Goal: Task Accomplishment & Management: Complete application form

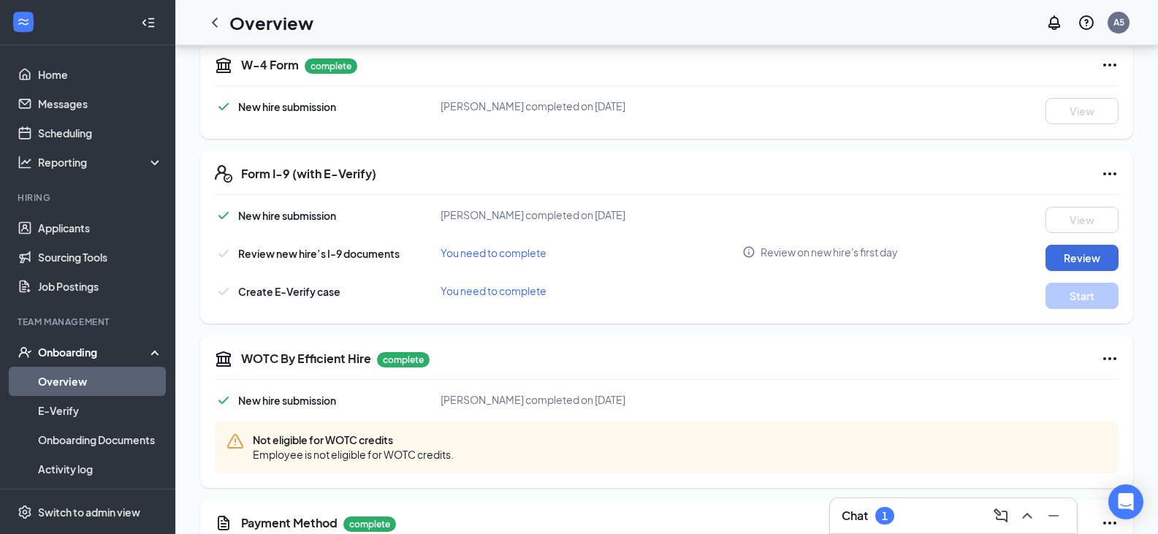
scroll to position [365, 0]
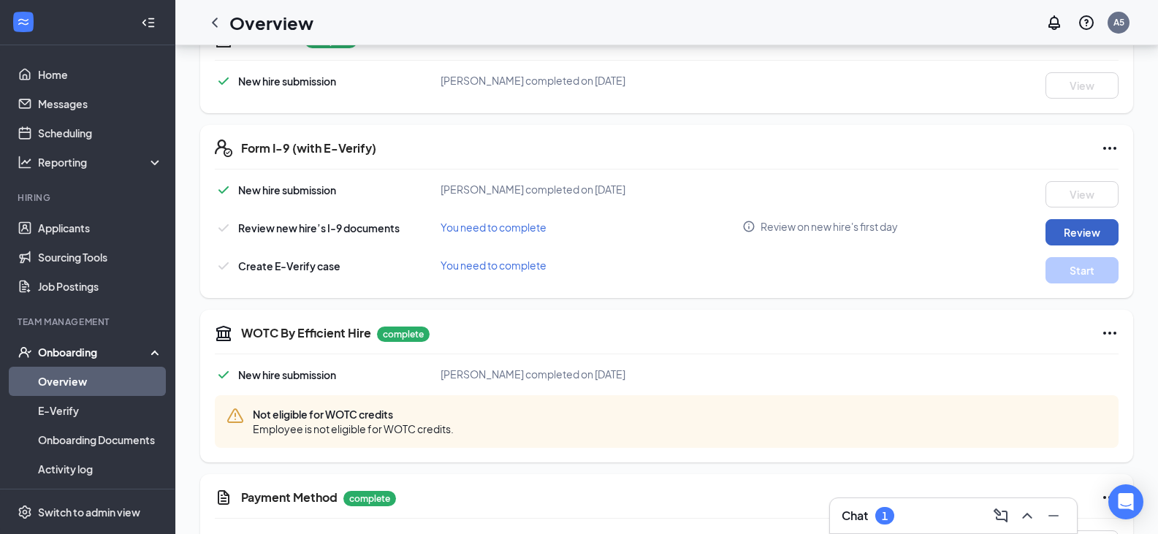
click at [1087, 232] on button "Review" at bounding box center [1082, 232] width 73 height 26
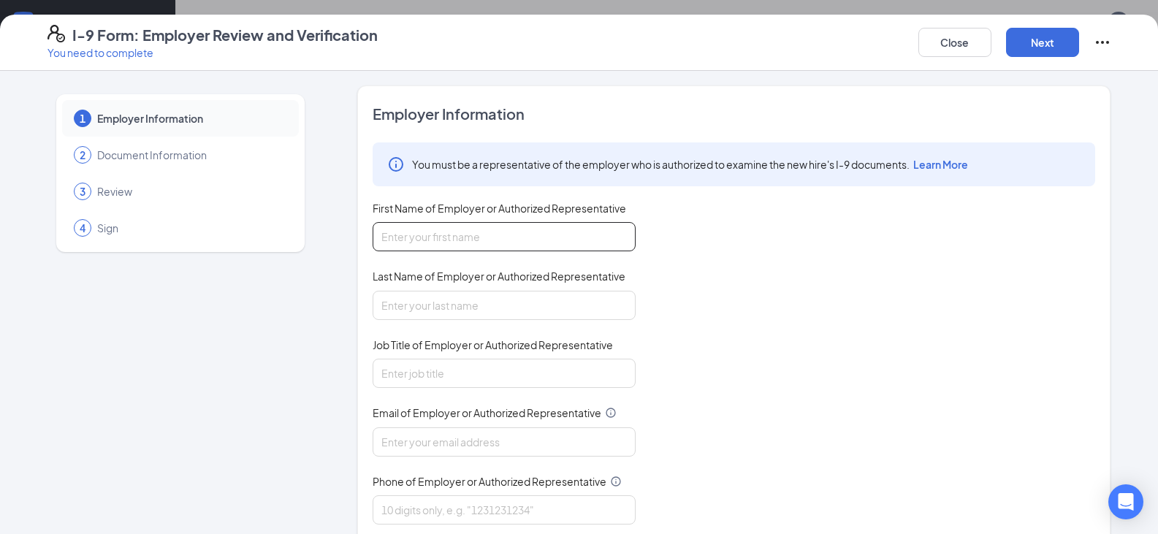
click at [415, 246] on input "First Name of Employer or Authorized Representative" at bounding box center [504, 236] width 263 height 29
type input "[PERSON_NAME]"
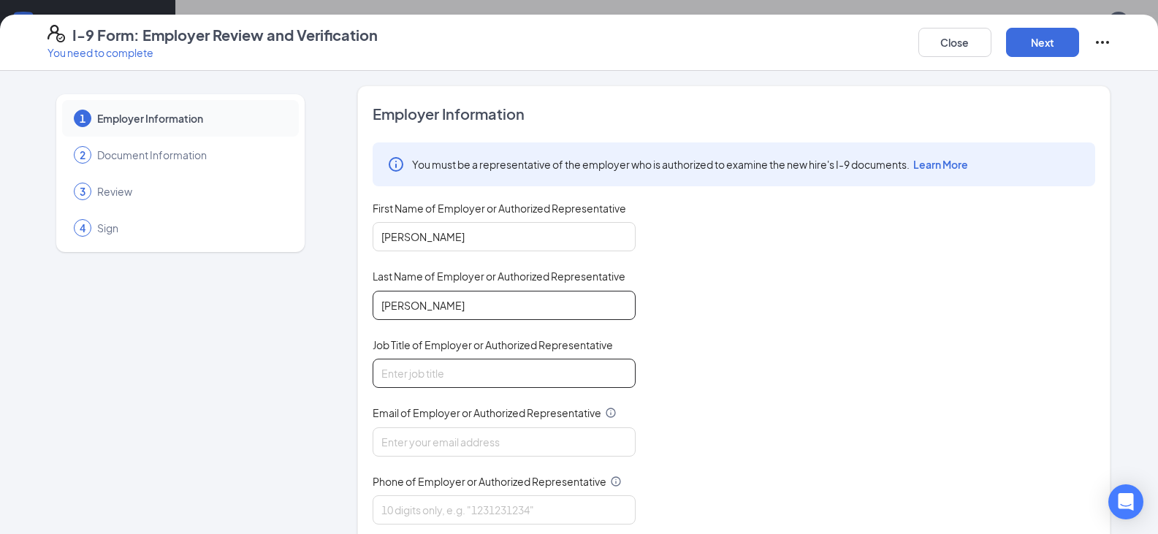
type input "[PERSON_NAME]"
click at [411, 382] on input "Job Title of Employer or Authorized Representative" at bounding box center [504, 373] width 263 height 29
type input "Gm"
click at [444, 437] on input "Email of Employer or Authorized Representative" at bounding box center [504, 441] width 263 height 29
type input "[EMAIL_ADDRESS][DOMAIN_NAME]"
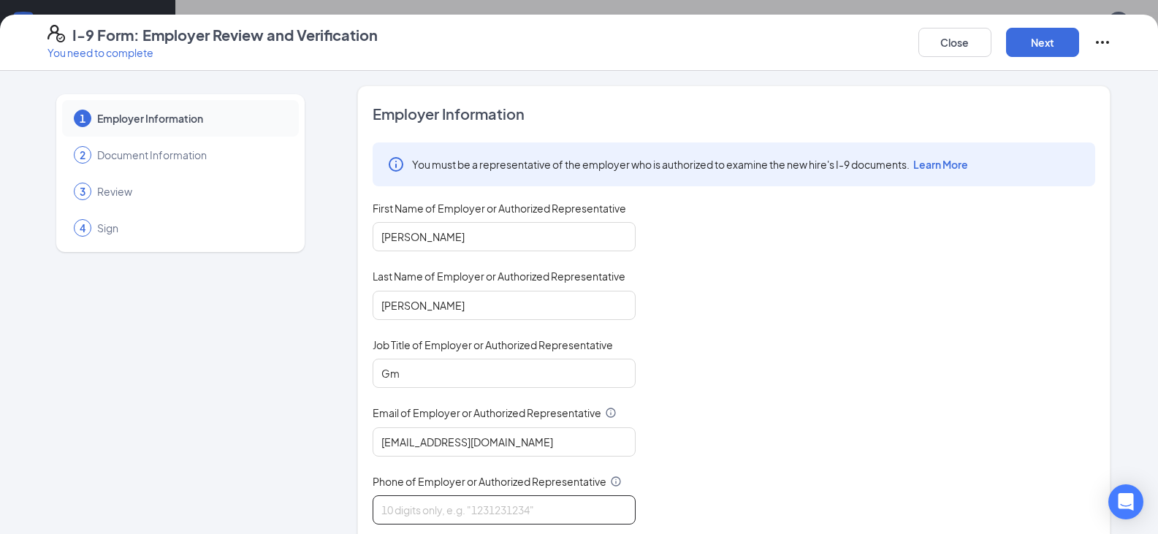
click at [460, 506] on input "Phone of Employer or Authorized Representative" at bounding box center [504, 509] width 263 height 29
type input "4232019495"
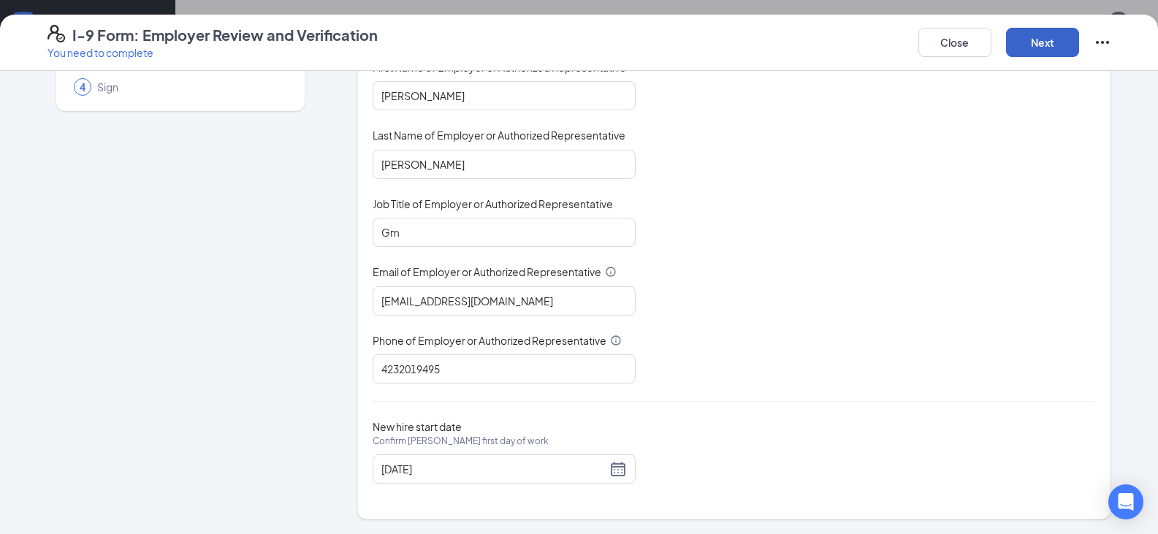
click at [1023, 46] on button "Next" at bounding box center [1042, 42] width 73 height 29
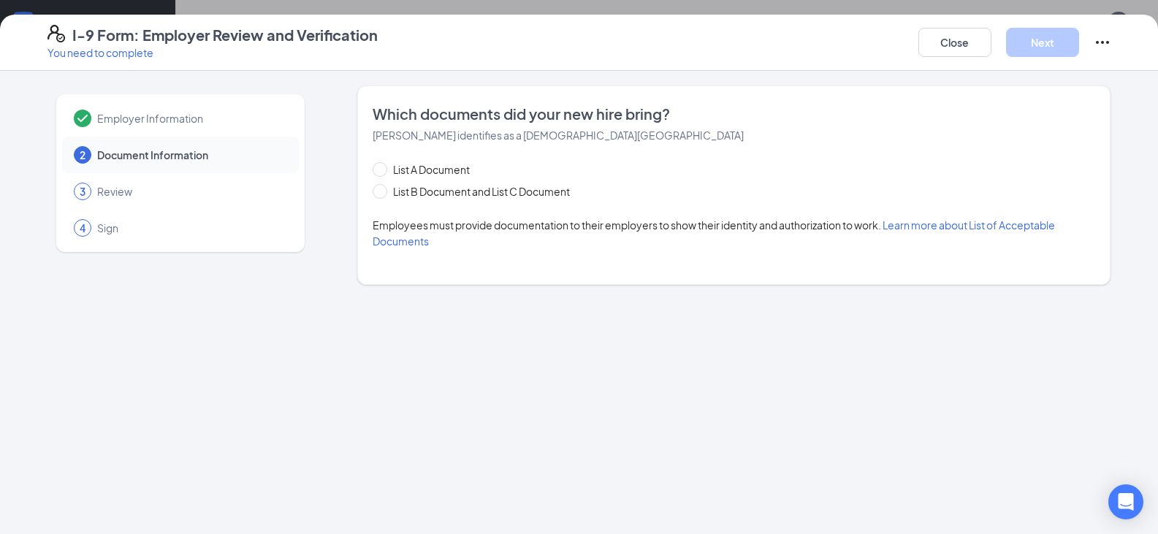
scroll to position [0, 0]
click at [380, 194] on input "List B Document and List C Document" at bounding box center [378, 189] width 10 height 10
radio input "true"
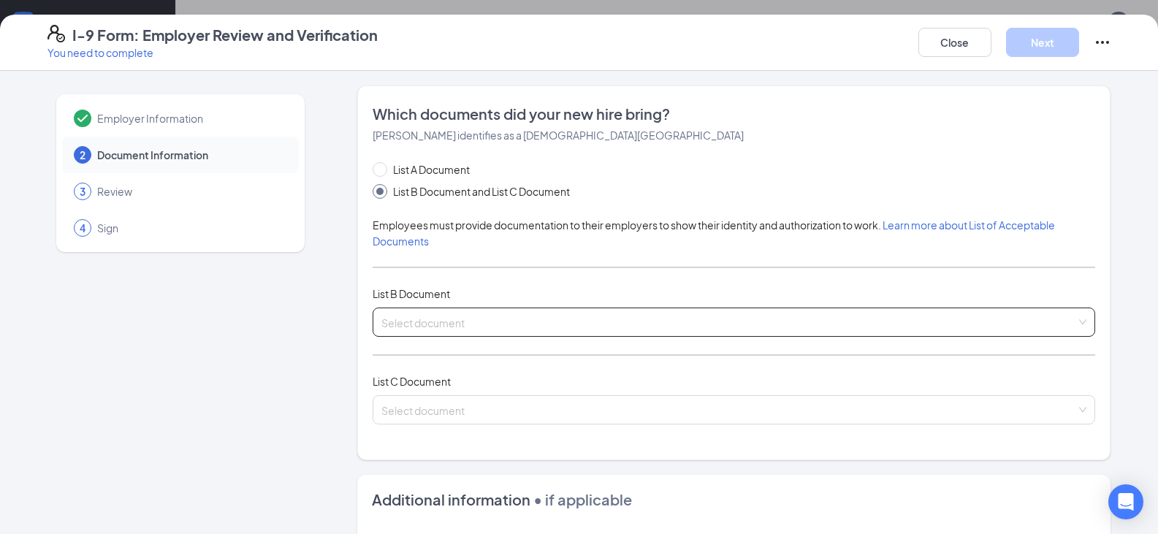
click at [455, 320] on input "search" at bounding box center [728, 319] width 695 height 22
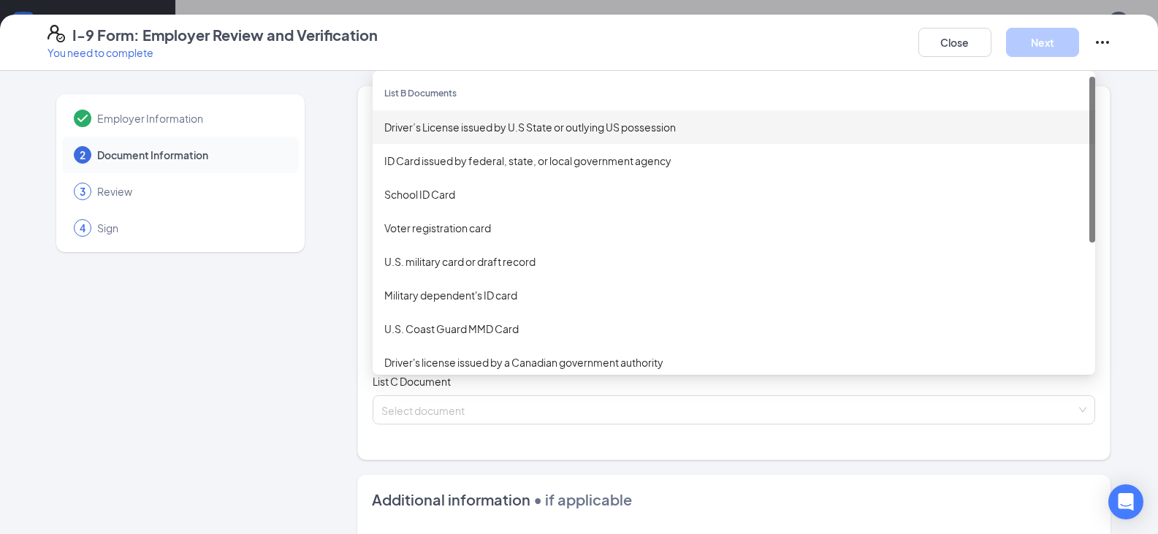
click at [437, 130] on div "Driver’s License issued by U.S State or outlying US possession" at bounding box center [733, 127] width 699 height 16
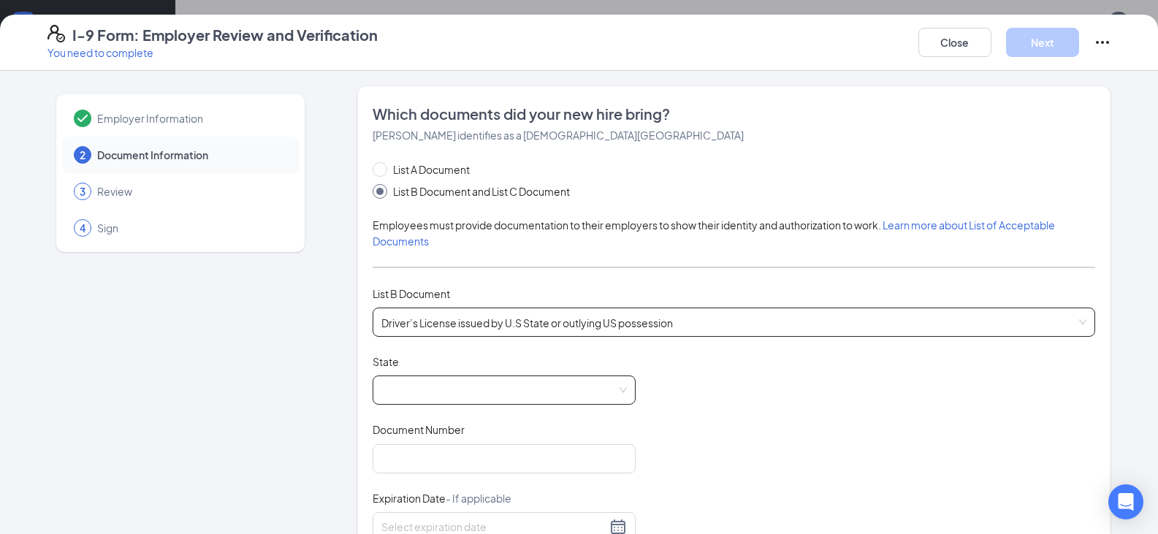
click at [419, 397] on span at bounding box center [504, 390] width 246 height 28
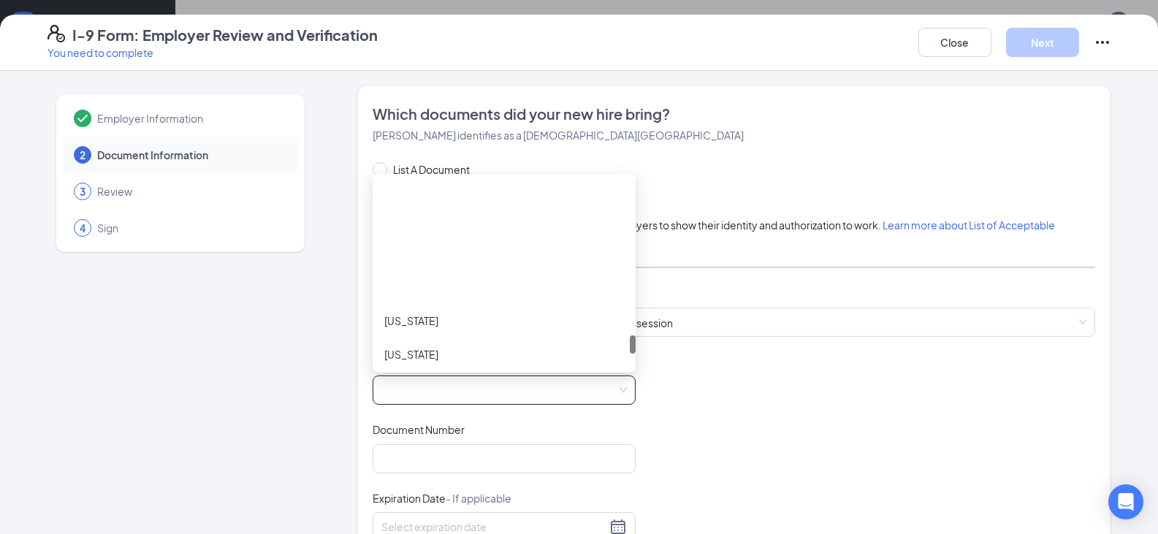
scroll to position [1534, 0]
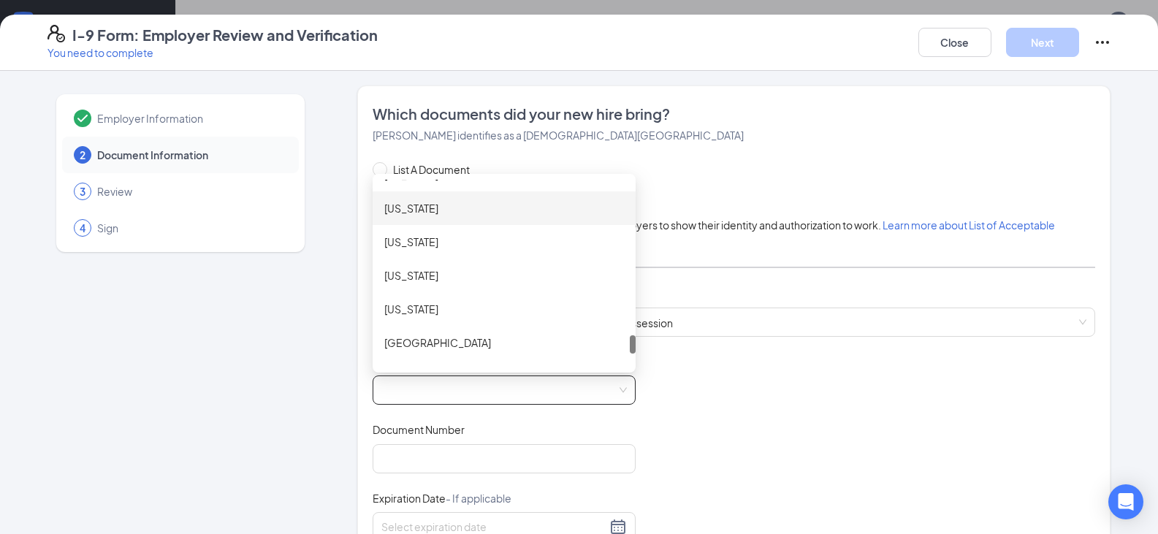
click at [415, 208] on div "[US_STATE]" at bounding box center [504, 208] width 240 height 16
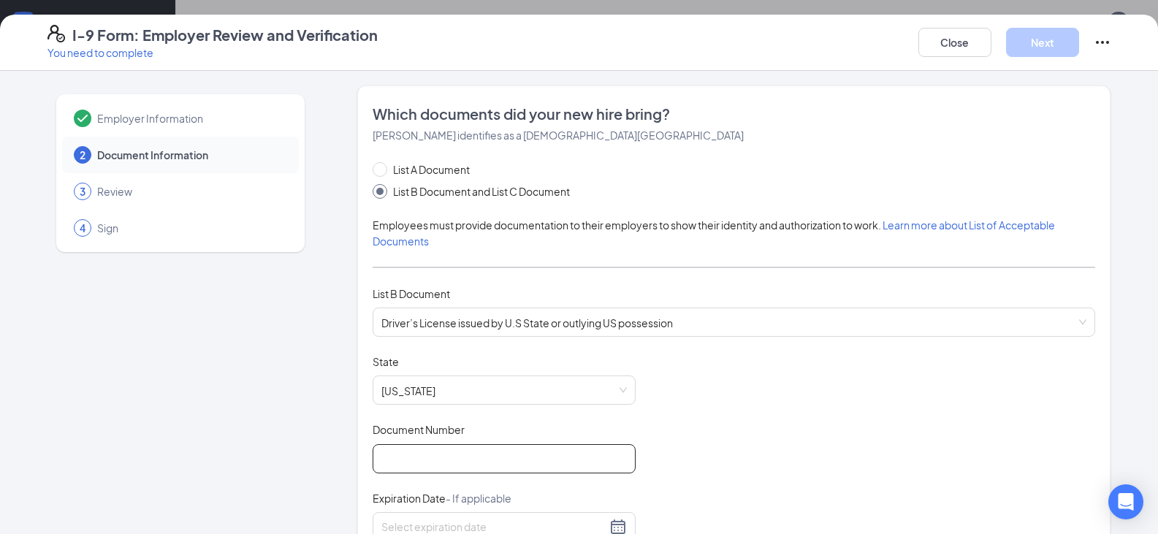
click at [494, 458] on input "Document Number" at bounding box center [504, 458] width 263 height 29
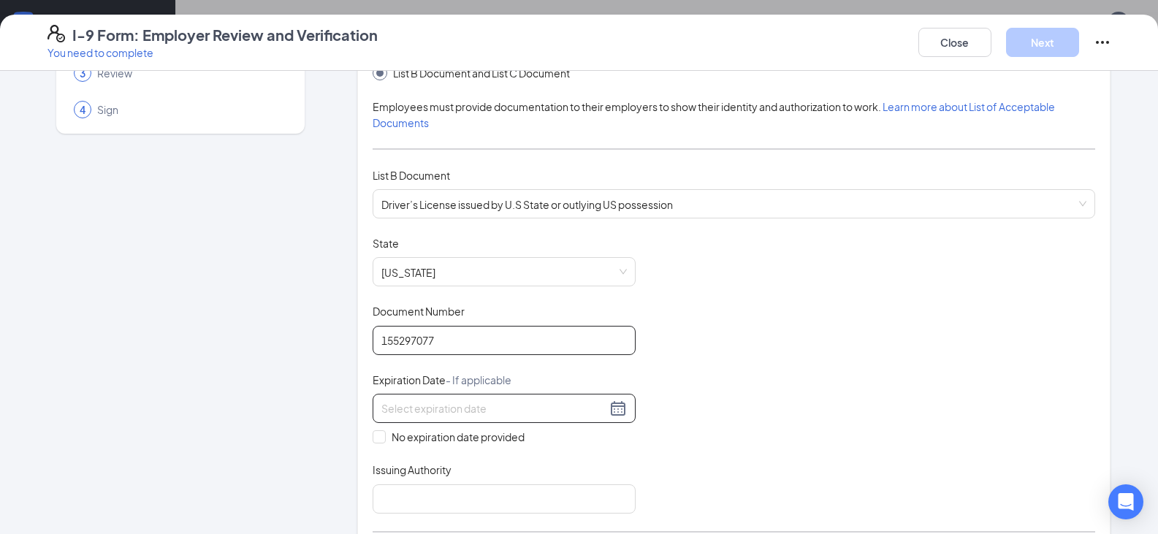
scroll to position [146, 0]
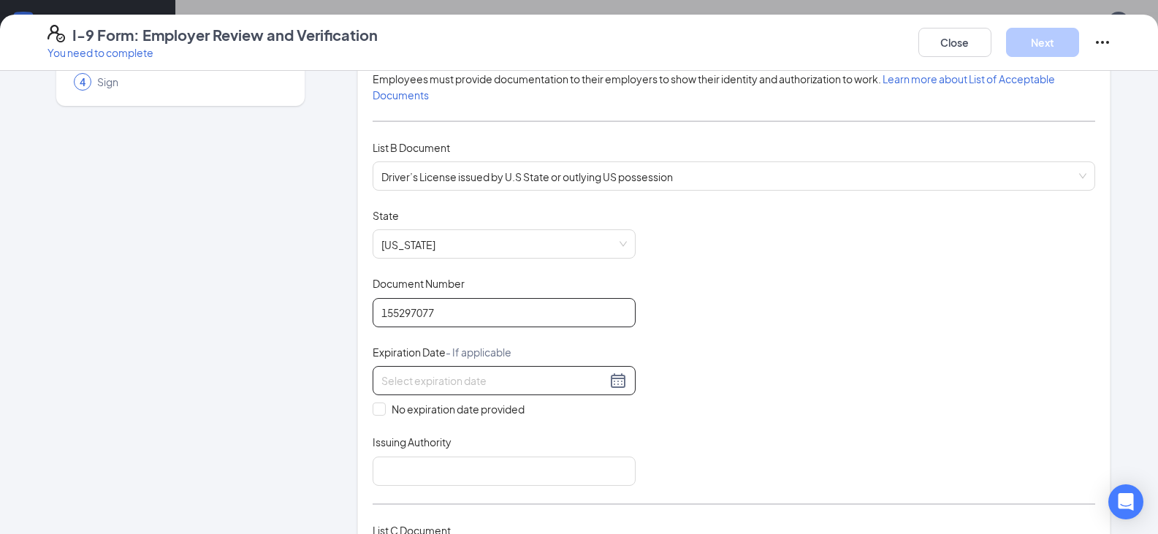
type input "155297077"
click at [531, 381] on input at bounding box center [493, 381] width 225 height 16
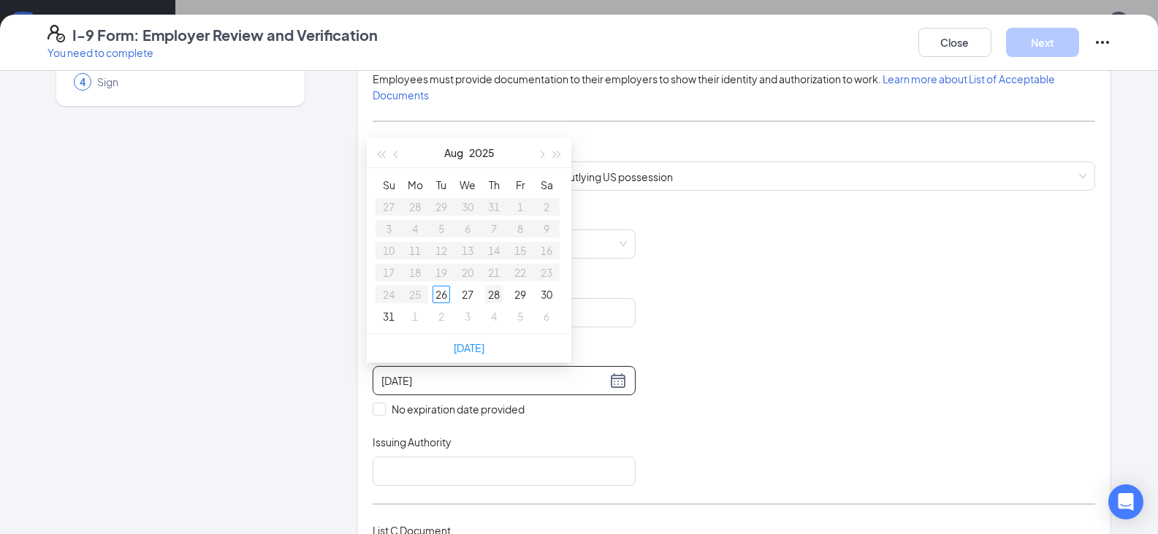
type input "[DATE]"
click at [446, 153] on button "Aug" at bounding box center [453, 152] width 19 height 29
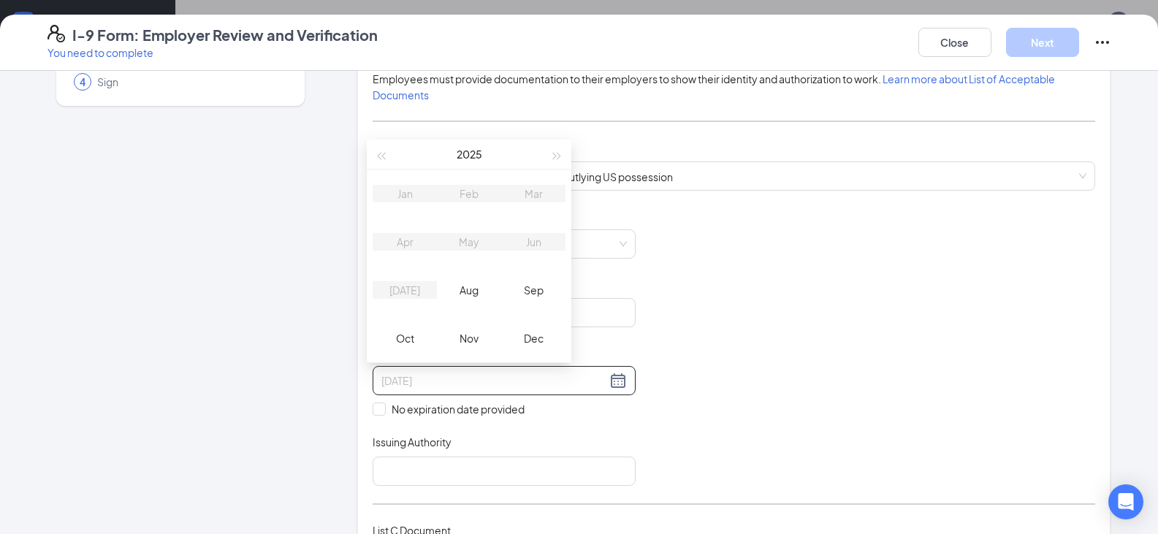
type input "[DATE]"
click at [535, 243] on table "Jan Feb Mar Apr May Jun [DATE] Aug Sep Oct Nov Dec" at bounding box center [469, 266] width 193 height 193
click at [467, 154] on button "2025" at bounding box center [470, 154] width 26 height 29
type input "[DATE]"
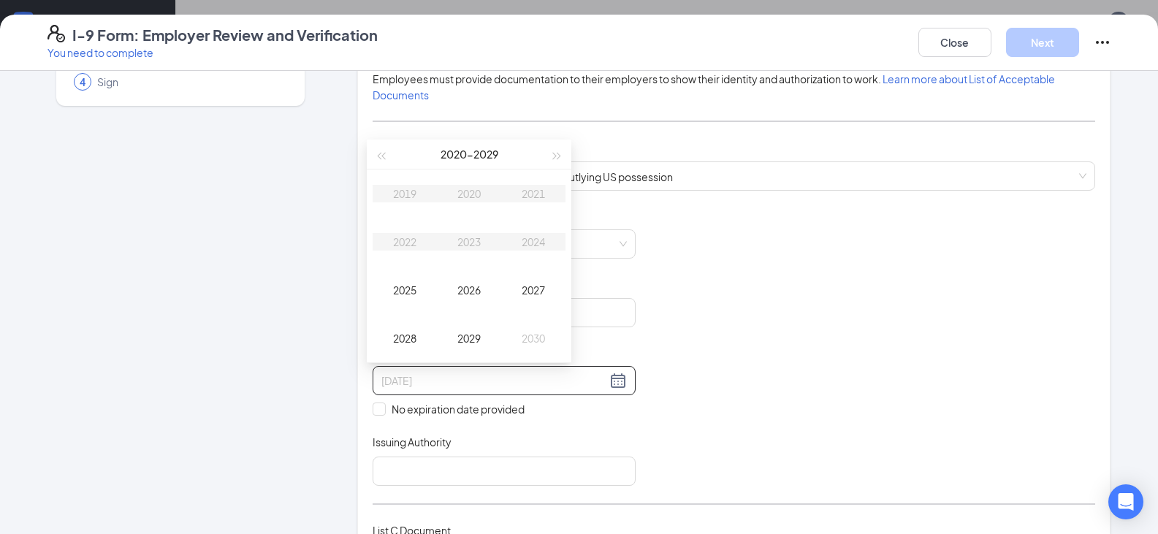
type input "[DATE]"
click at [558, 155] on span "button" at bounding box center [557, 156] width 7 height 7
click at [409, 238] on div "2032" at bounding box center [405, 242] width 44 height 18
type input "[DATE]"
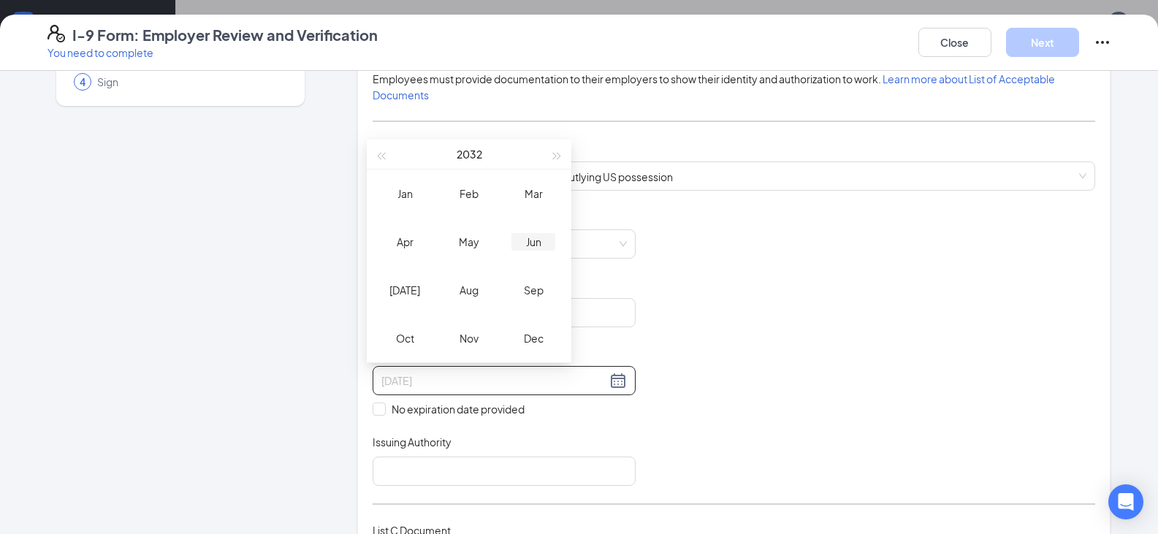
click at [534, 246] on div "Jun" at bounding box center [533, 242] width 44 height 18
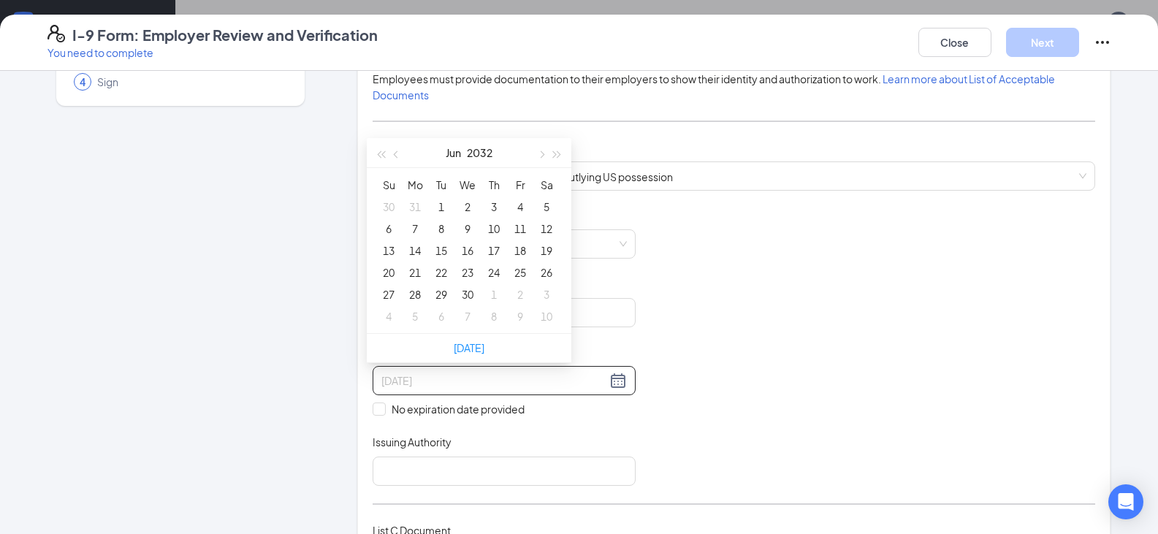
type input "[DATE]"
click at [521, 251] on div "18" at bounding box center [520, 251] width 18 height 18
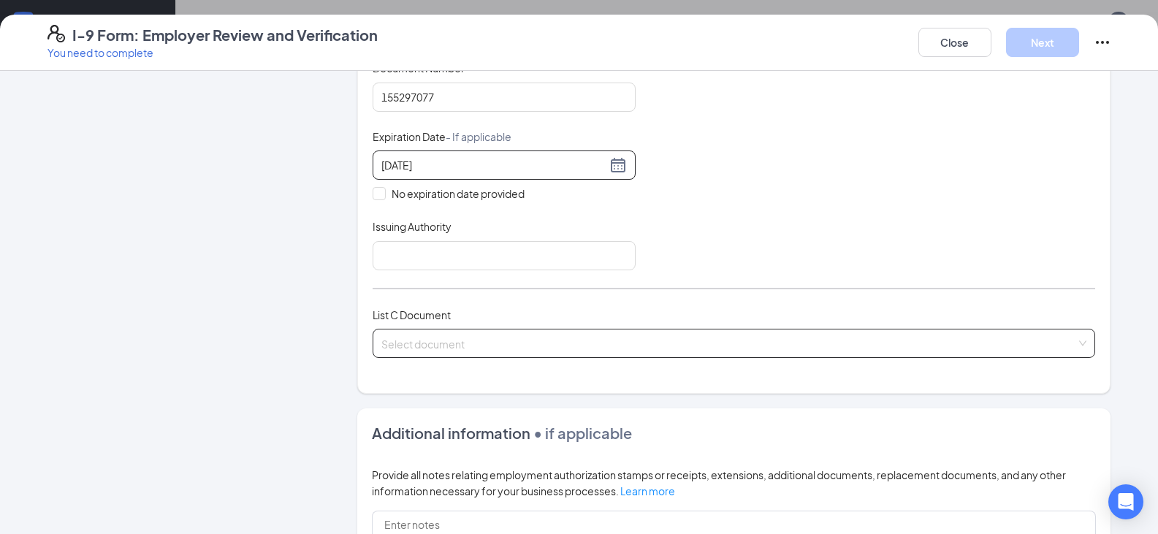
scroll to position [365, 0]
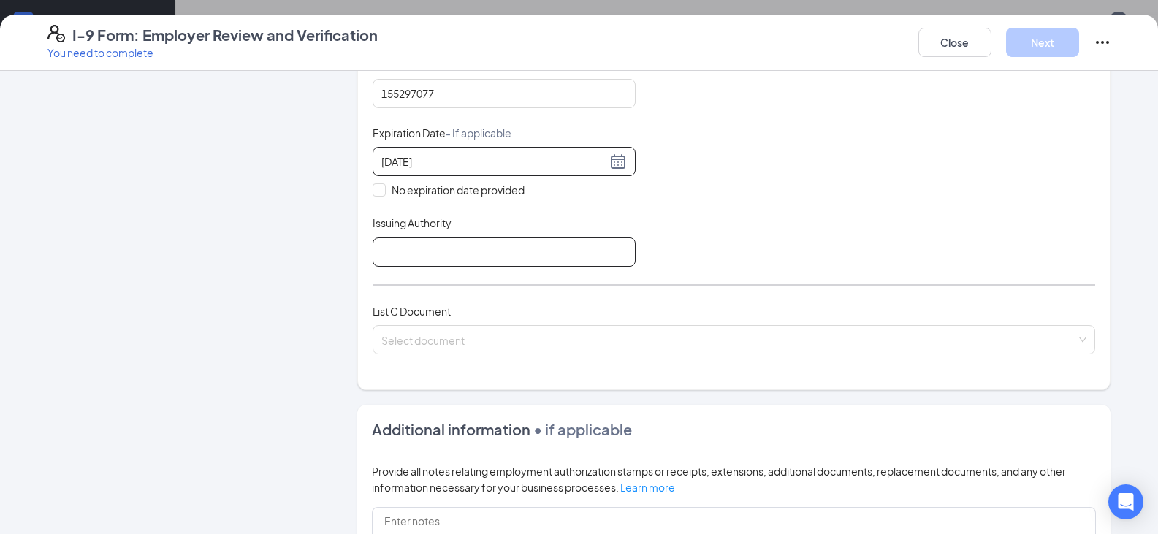
click at [479, 256] on input "Issuing Authority" at bounding box center [504, 251] width 263 height 29
type input "Tennesee"
click at [478, 340] on input "search" at bounding box center [728, 337] width 695 height 22
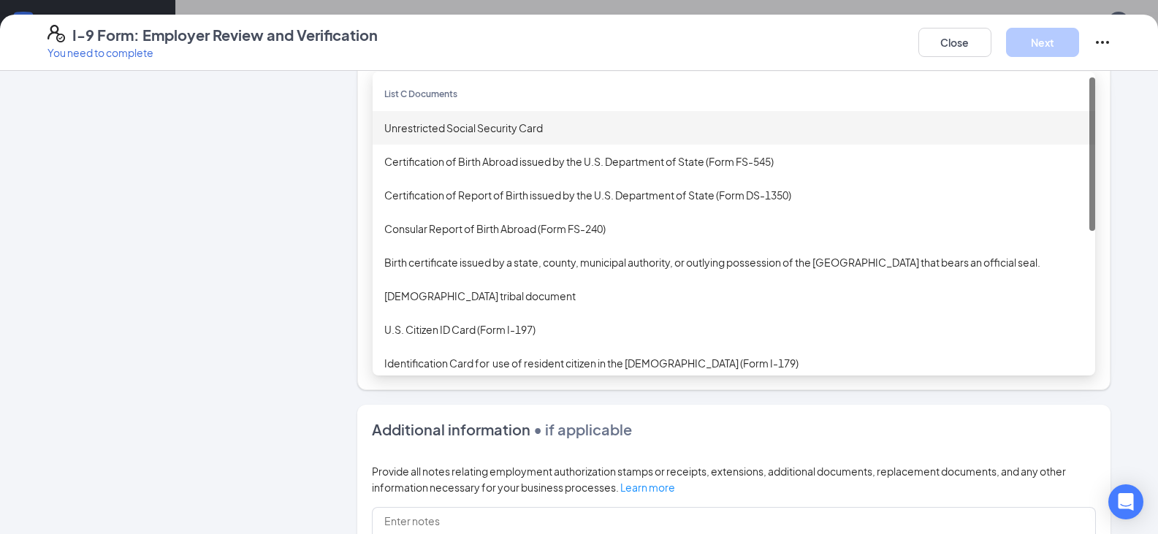
click at [423, 129] on div "Unrestricted Social Security Card" at bounding box center [733, 128] width 699 height 16
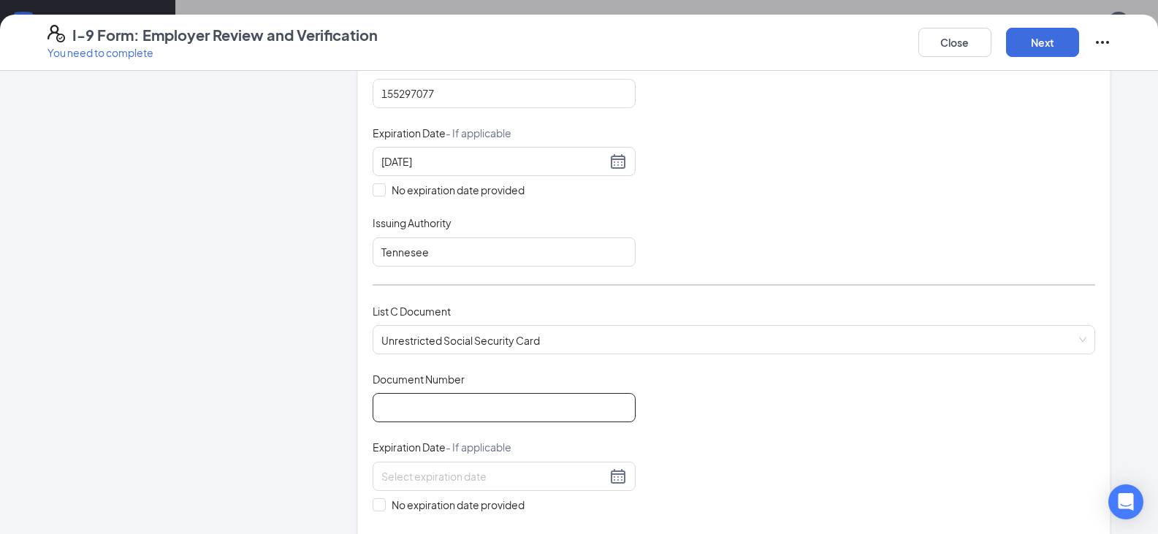
click at [441, 413] on input "Document Number" at bounding box center [504, 407] width 263 height 29
type input "402638665"
click at [376, 507] on input "No expiration date provided" at bounding box center [378, 503] width 10 height 10
checkbox input "true"
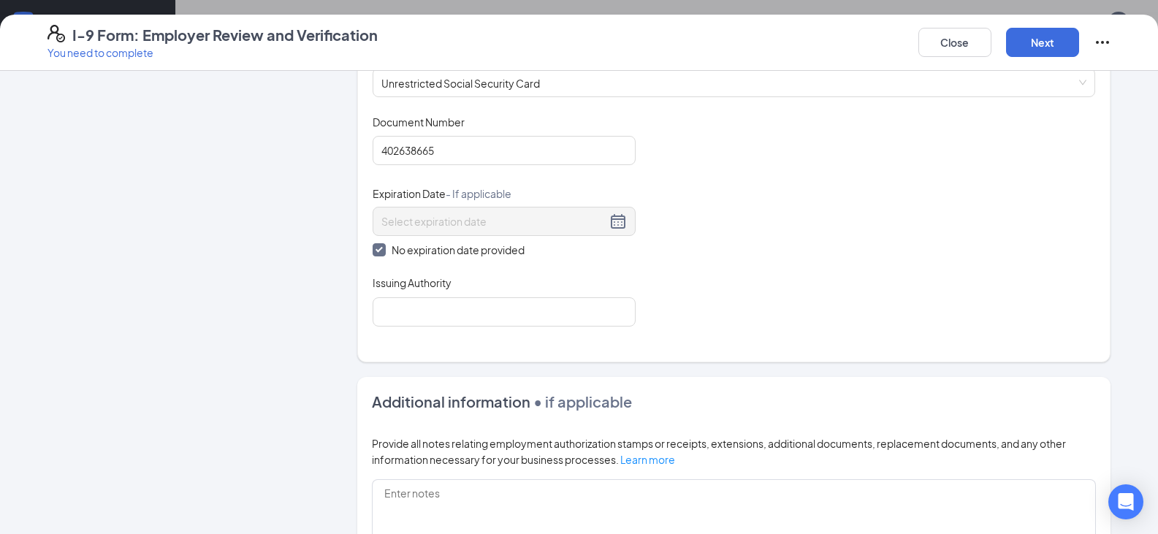
scroll to position [658, 0]
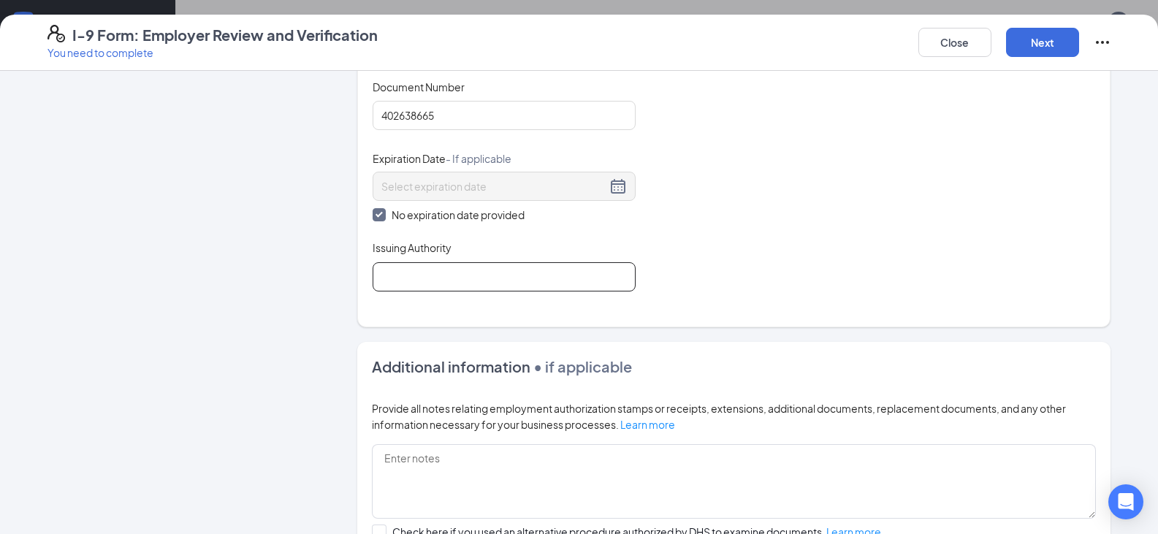
click at [433, 277] on input "Issuing Authority" at bounding box center [504, 276] width 263 height 29
type input "Goverment"
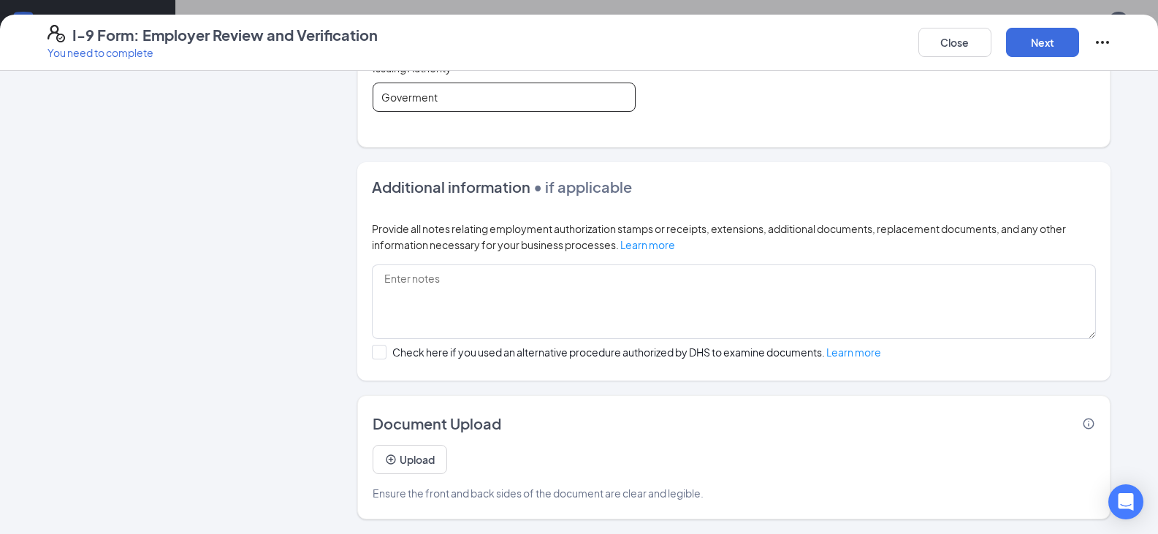
scroll to position [720, 0]
click at [415, 464] on button "Upload" at bounding box center [410, 459] width 75 height 29
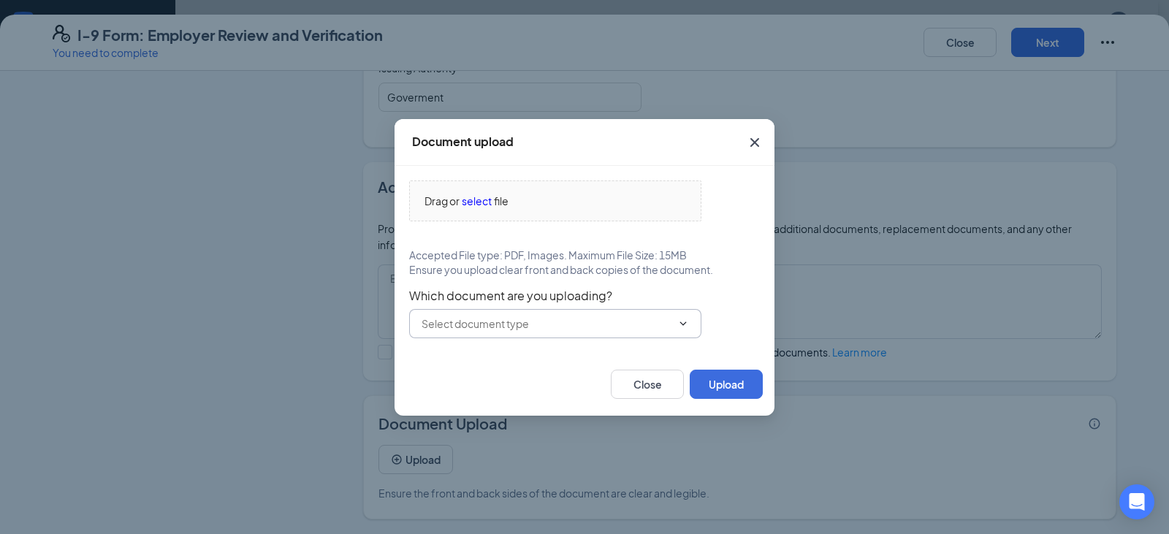
click at [509, 327] on input "text" at bounding box center [547, 324] width 250 height 16
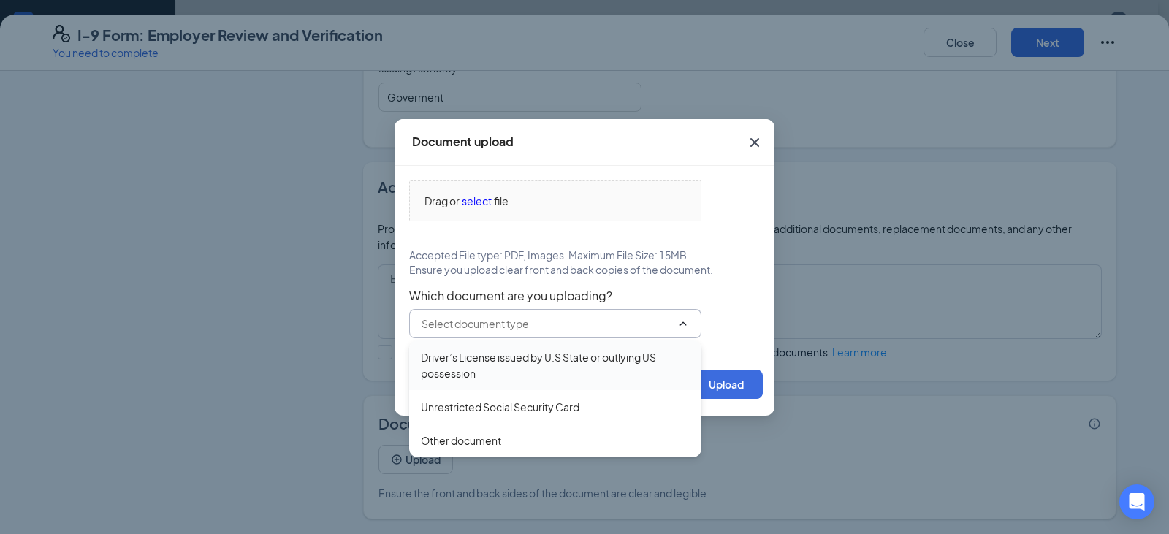
click at [509, 368] on div "Driver’s License issued by U.S State or outlying US possession" at bounding box center [555, 365] width 269 height 32
type input "Driver’s License issued by U.S State or outlying US possession"
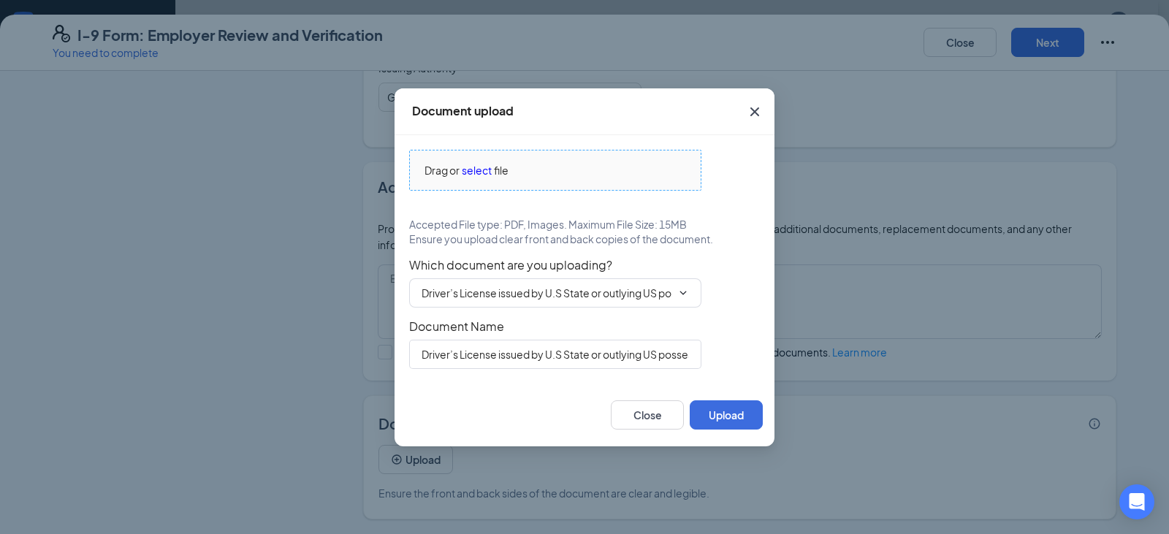
click at [473, 170] on span "select" at bounding box center [477, 170] width 30 height 16
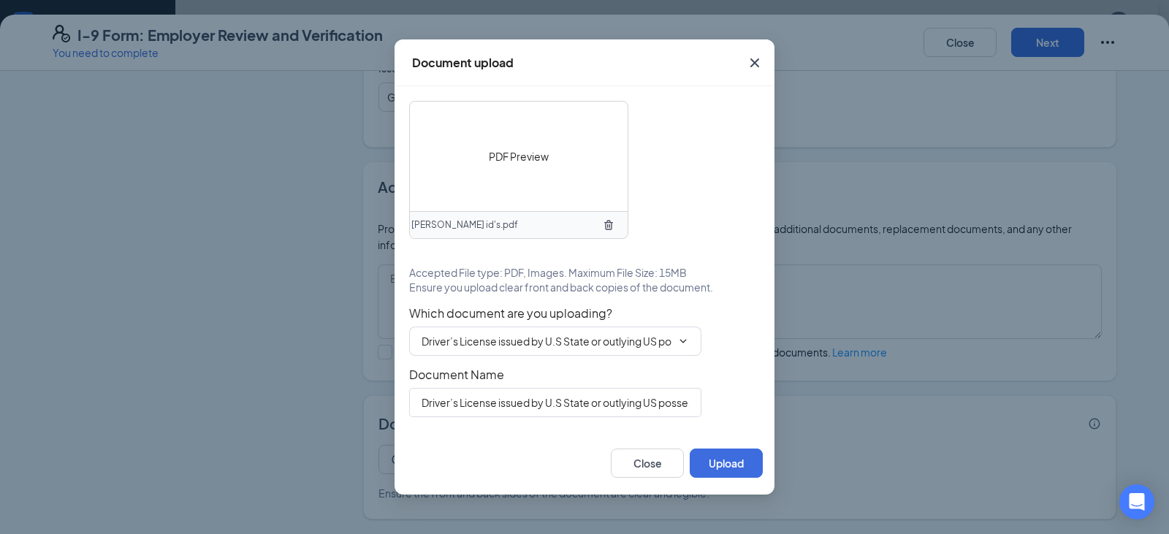
click at [515, 156] on span "PDF Preview" at bounding box center [519, 156] width 60 height 16
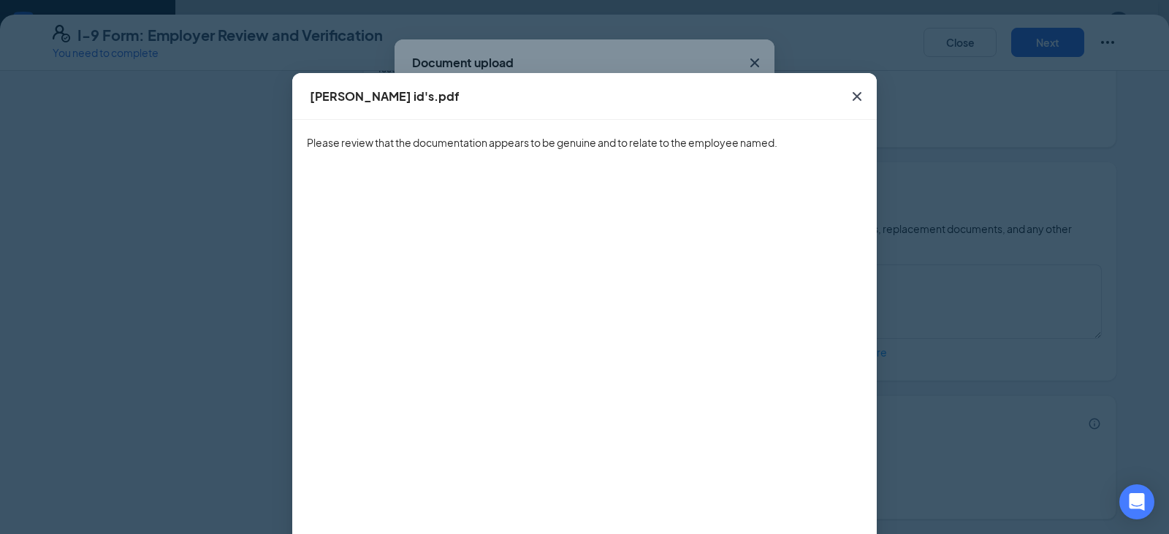
click at [848, 99] on icon "Cross" at bounding box center [857, 97] width 18 height 18
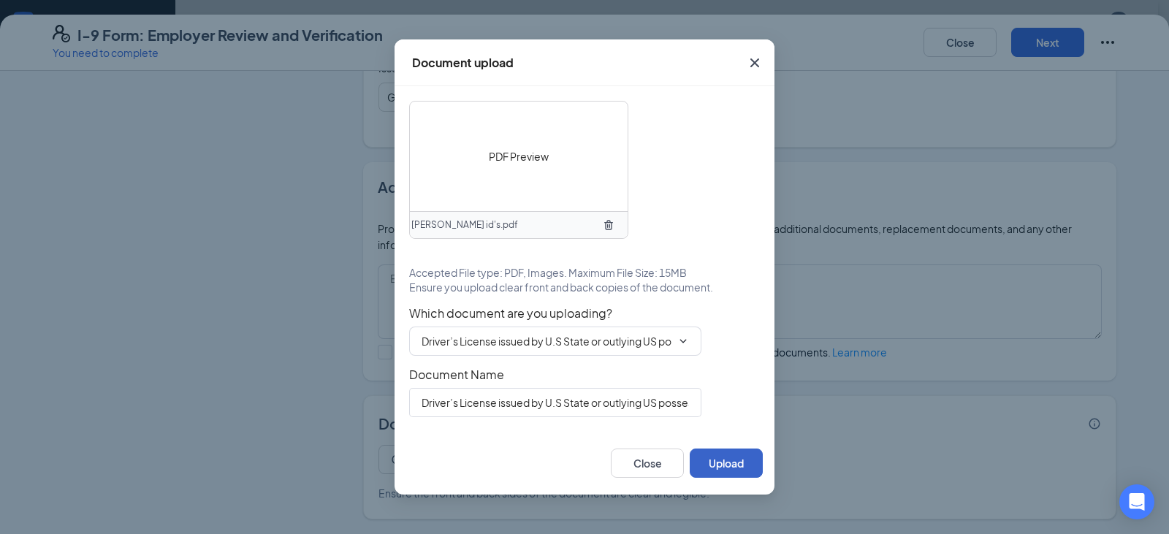
click at [735, 460] on button "Upload" at bounding box center [726, 463] width 73 height 29
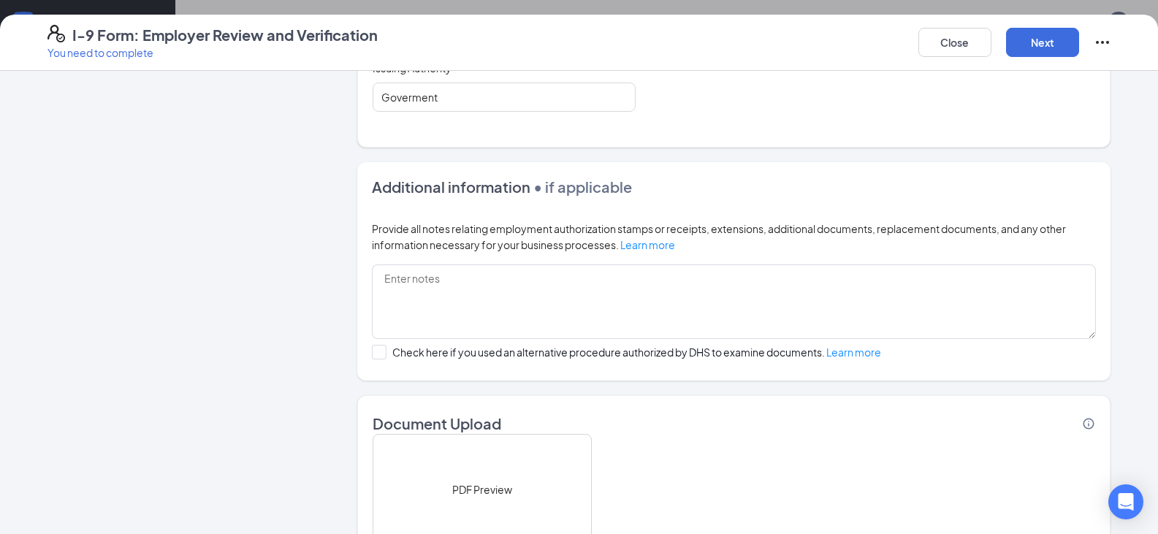
scroll to position [975, 0]
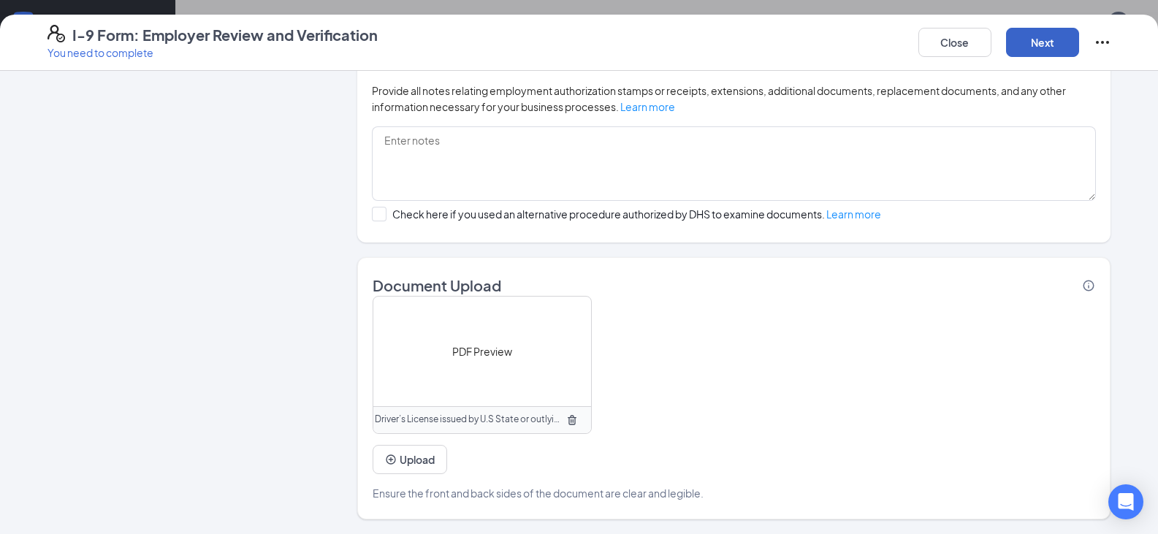
click at [1061, 50] on button "Next" at bounding box center [1042, 42] width 73 height 29
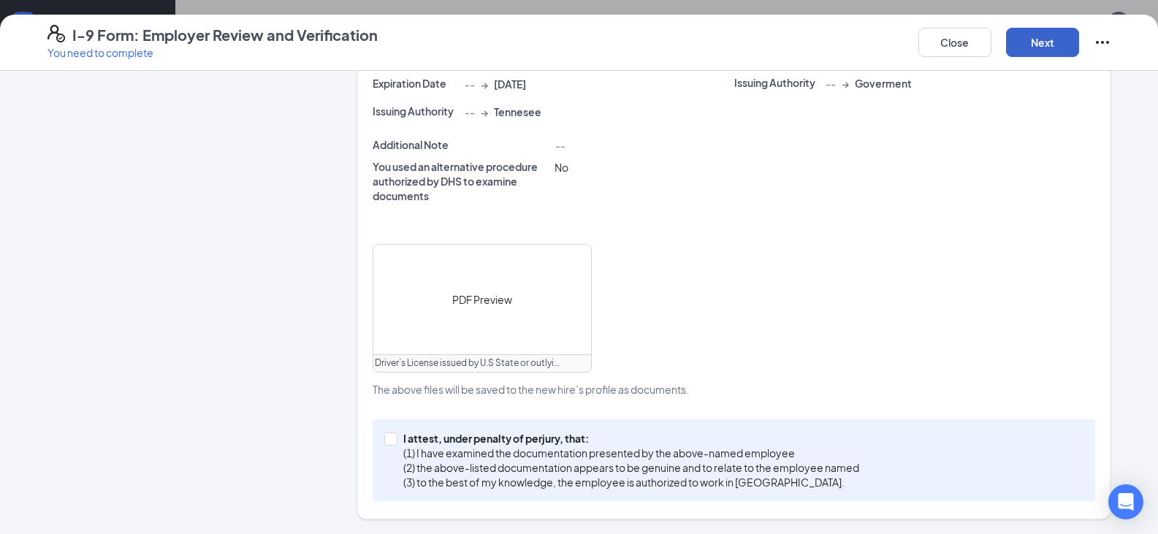
scroll to position [467, 0]
click at [384, 442] on input "I attest, under penalty of [PERSON_NAME], that: (1) I have examined the documen…" at bounding box center [389, 438] width 10 height 10
checkbox input "true"
click at [1059, 49] on button "Next" at bounding box center [1042, 42] width 73 height 29
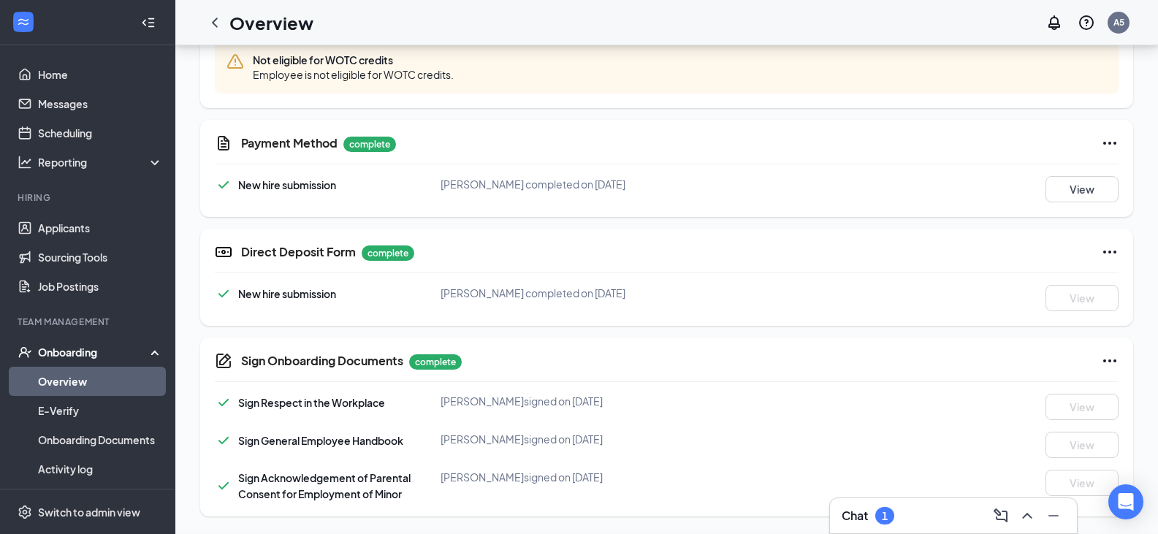
scroll to position [331, 0]
